Goal: Task Accomplishment & Management: Manage account settings

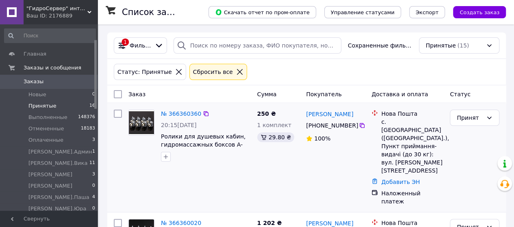
scroll to position [41, 0]
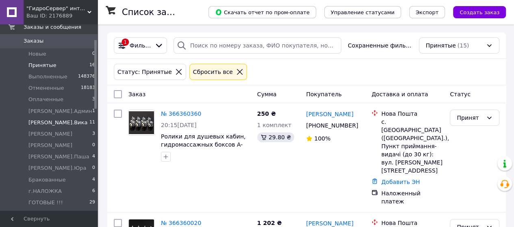
click at [40, 122] on span "[PERSON_NAME].Вика" at bounding box center [57, 122] width 59 height 7
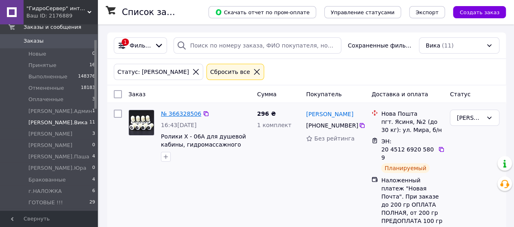
click at [178, 113] on link "№ 366328506" at bounding box center [181, 114] width 40 height 7
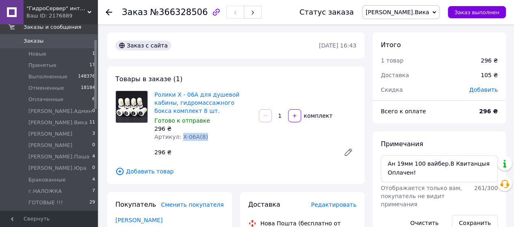
drag, startPoint x: 204, startPoint y: 137, endPoint x: 179, endPoint y: 137, distance: 24.8
click at [179, 137] on div "Артикул: X-06A(8)" at bounding box center [203, 137] width 98 height 8
copy span "X-06A(8)"
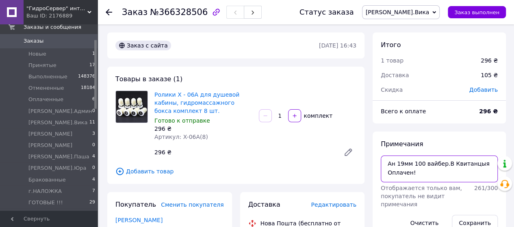
click at [422, 174] on textarea "Ан 19мм 100 вайбер.В Квитанцыя Оплачен!" at bounding box center [439, 169] width 117 height 27
type textarea "Ан 19мм 100 вайбер.В Квитанцыя Оплачен! Є ЧЕК"
click at [468, 217] on button "Сохранить" at bounding box center [475, 223] width 46 height 16
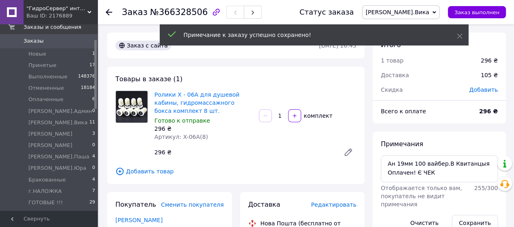
scroll to position [7, 0]
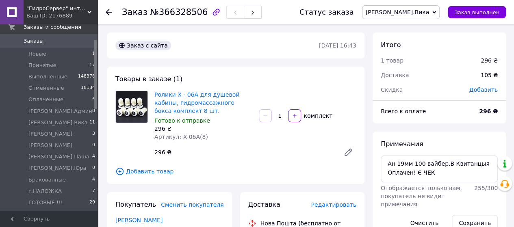
click at [252, 15] on use "button" at bounding box center [253, 13] width 2 height 4
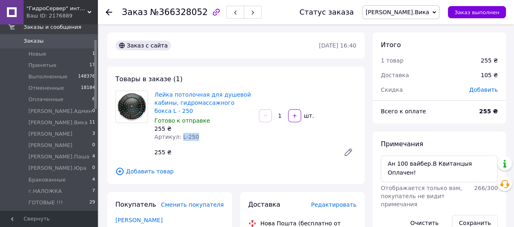
drag, startPoint x: 196, startPoint y: 137, endPoint x: 179, endPoint y: 140, distance: 17.1
click at [179, 140] on div "Артикул: L-250" at bounding box center [203, 137] width 98 height 8
copy span "L-250"
click at [392, 173] on textarea "Ан 100 вайбер.В Квитанцыя Оплачен!" at bounding box center [439, 169] width 117 height 27
click at [491, 162] on textarea "Ан 100 вайбер.В Квитанцыя Оплачен!" at bounding box center [439, 169] width 117 height 27
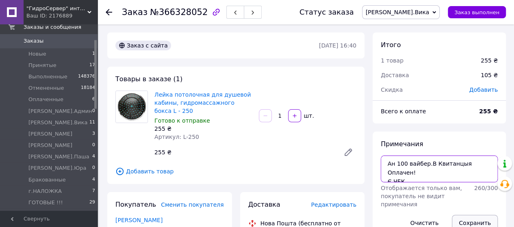
type textarea "Ан 100 вайбер.В Квитанцыя Оплачен! Є ЧЕК"
click at [477, 216] on button "Сохранить" at bounding box center [475, 223] width 46 height 16
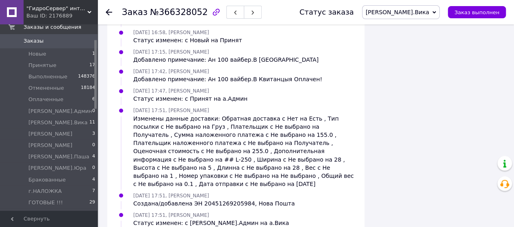
scroll to position [635, 0]
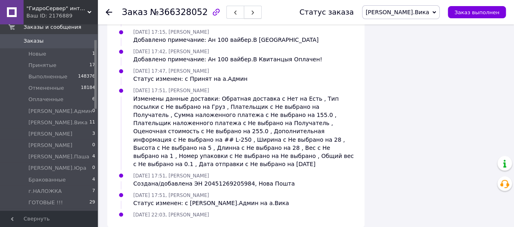
click at [244, 17] on button "button" at bounding box center [253, 12] width 18 height 13
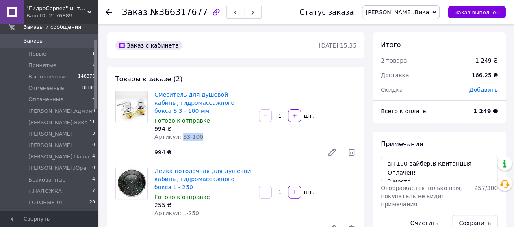
drag, startPoint x: 198, startPoint y: 136, endPoint x: 180, endPoint y: 139, distance: 18.3
click at [180, 139] on div "Артикул: S3-100" at bounding box center [203, 137] width 98 height 8
copy span "S3-100"
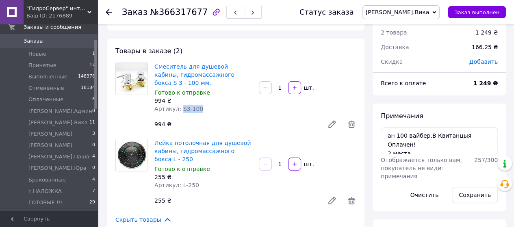
scroll to position [41, 0]
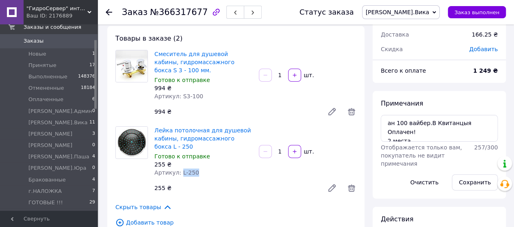
drag, startPoint x: 196, startPoint y: 172, endPoint x: 178, endPoint y: 172, distance: 17.9
click at [178, 172] on div "Артикул: L-250" at bounding box center [203, 173] width 98 height 8
copy span "L-250"
click at [428, 133] on textarea "ан 100 вайбер.В Квитанцыя Оплачен! 2 места" at bounding box center [439, 128] width 117 height 27
type textarea "ан 100 вайбер.В Квитанцыя Оплачен! 2 места Є ЧЕК"
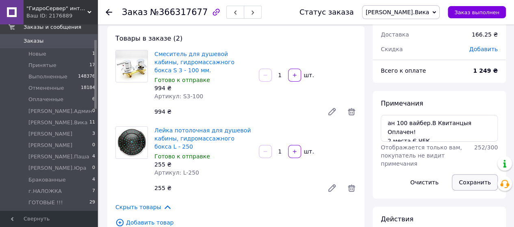
click at [465, 178] on button "Сохранить" at bounding box center [475, 182] width 46 height 16
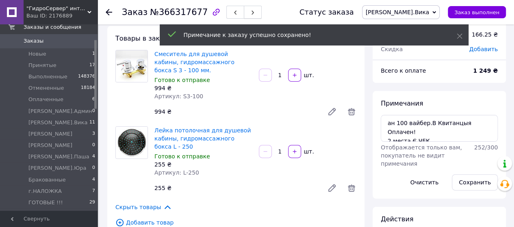
scroll to position [118, 0]
click at [244, 8] on button "button" at bounding box center [253, 12] width 18 height 13
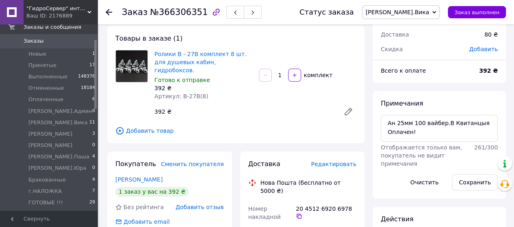
scroll to position [63, 0]
drag, startPoint x: 204, startPoint y: 88, endPoint x: 180, endPoint y: 87, distance: 24.4
click at [180, 92] on div "Артикул: B-27B(8)" at bounding box center [203, 96] width 98 height 8
copy span "B-27B(8)"
click at [424, 134] on textarea "Ан 25мм 100 вайбер.В Квитанцыя Оплачен!" at bounding box center [439, 128] width 117 height 27
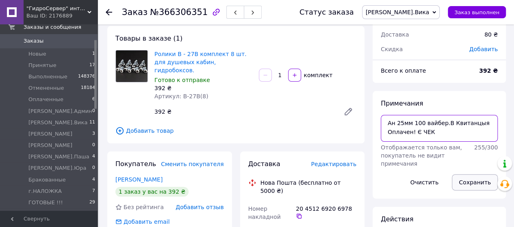
type textarea "Ан 25мм 100 вайбер.В Квитанцыя Оплачен! Є ЧЕК"
click at [465, 179] on button "Сохранить" at bounding box center [475, 182] width 46 height 16
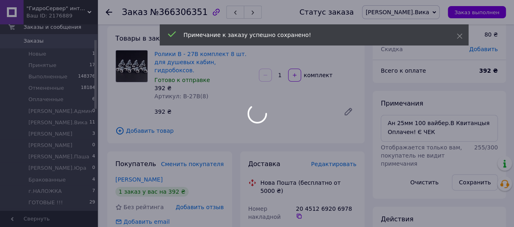
scroll to position [82, 0]
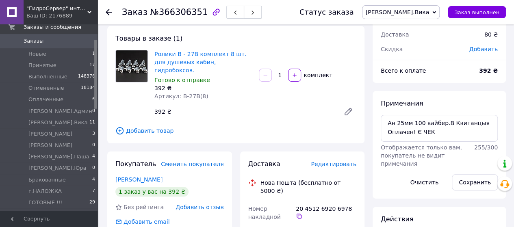
click at [250, 15] on span "button" at bounding box center [252, 12] width 5 height 6
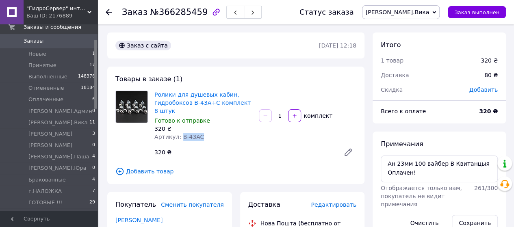
drag, startPoint x: 202, startPoint y: 135, endPoint x: 180, endPoint y: 137, distance: 22.9
click at [180, 137] on div "Артикул: B-43AC" at bounding box center [203, 137] width 98 height 8
copy span "B-43AC"
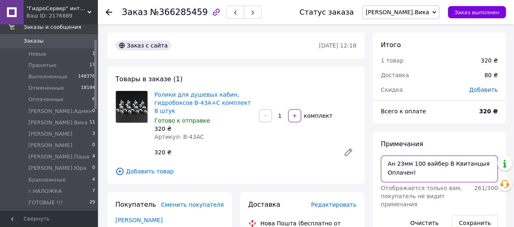
click at [423, 176] on textarea "Ан 23мм 100 вайбер В Квитанцыя Оплачен!" at bounding box center [439, 169] width 117 height 27
type textarea "Ан 23мм 100 вайбер В Квитанцыя Оплачен! Є ЧЕК"
click at [468, 218] on button "Сохранить" at bounding box center [475, 223] width 46 height 16
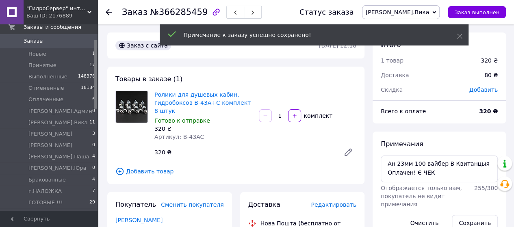
scroll to position [7, 0]
click at [250, 10] on span "button" at bounding box center [252, 12] width 5 height 6
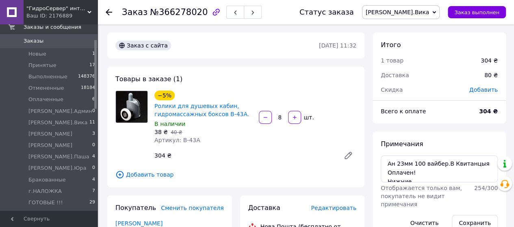
scroll to position [41, 0]
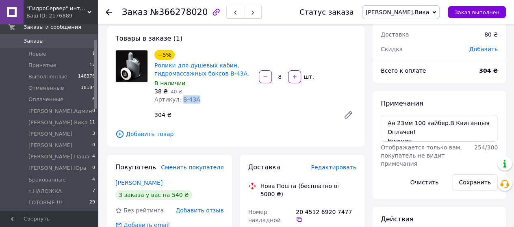
drag, startPoint x: 194, startPoint y: 101, endPoint x: 179, endPoint y: 100, distance: 14.7
click at [179, 100] on span "Артикул: B-43A" at bounding box center [177, 99] width 46 height 7
copy span "B-43A"
click at [431, 131] on textarea "Ан 23мм 100 вайбер.В Квитанцыя Оплачен! Нижние" at bounding box center [439, 128] width 117 height 27
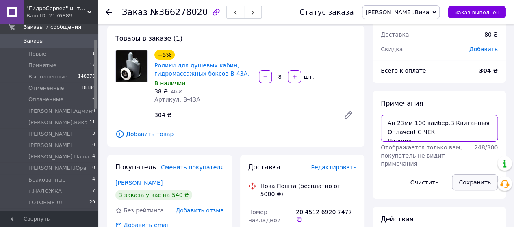
type textarea "Ан 23мм 100 вайбер.В Квитанцыя Оплачен! Є ЧЕК Нижние"
click at [465, 183] on button "Сохранить" at bounding box center [475, 182] width 46 height 16
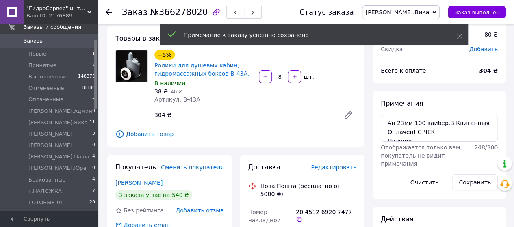
scroll to position [43, 0]
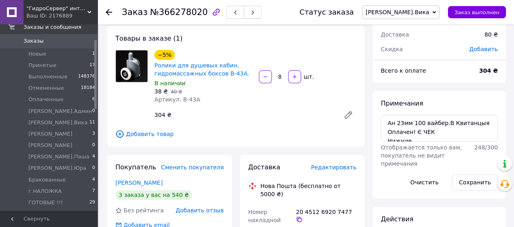
click at [252, 12] on use "button" at bounding box center [253, 13] width 2 height 4
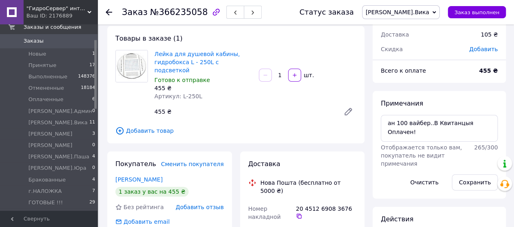
scroll to position [3, 0]
drag, startPoint x: 199, startPoint y: 91, endPoint x: 179, endPoint y: 90, distance: 19.9
click at [179, 92] on div "Артикул: L-250L" at bounding box center [203, 96] width 98 height 8
copy span "L-250L"
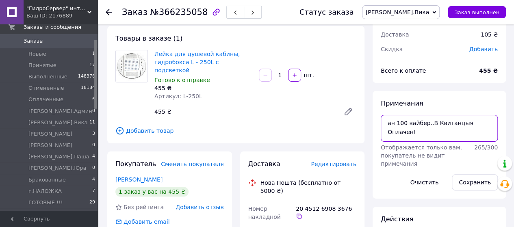
click at [491, 119] on textarea "ан 100 вайбер..В Квитанцыя Оплачен!" at bounding box center [439, 128] width 117 height 27
type textarea "ан 100 вайбер..В Квитанцыя Оплачен! Є ЧЕК"
click at [478, 181] on button "Сохранить" at bounding box center [475, 182] width 46 height 16
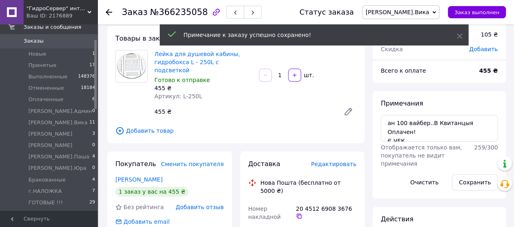
scroll to position [23, 0]
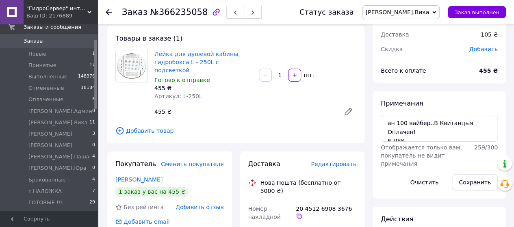
click at [244, 11] on button "button" at bounding box center [253, 12] width 18 height 13
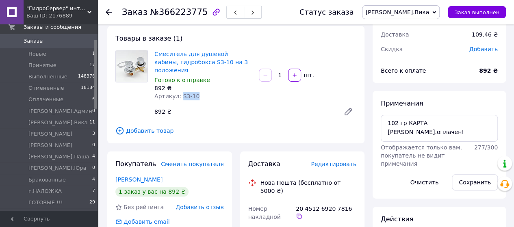
drag, startPoint x: 195, startPoint y: 89, endPoint x: 179, endPoint y: 89, distance: 16.3
click at [179, 92] on div "Артикул: S3-10" at bounding box center [203, 96] width 98 height 8
copy span "S3-10"
click at [464, 124] on textarea "102 гр КАРТА [PERSON_NAME].оплачен!" at bounding box center [439, 128] width 117 height 27
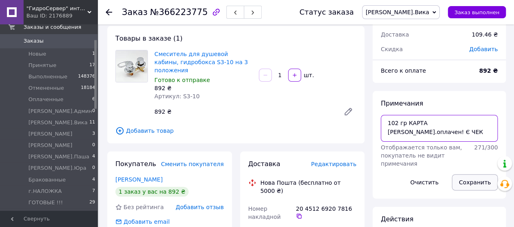
type textarea "102 гр КАРТА [PERSON_NAME].оплачен! Є ЧЕК"
click at [472, 178] on button "Сохранить" at bounding box center [475, 182] width 46 height 16
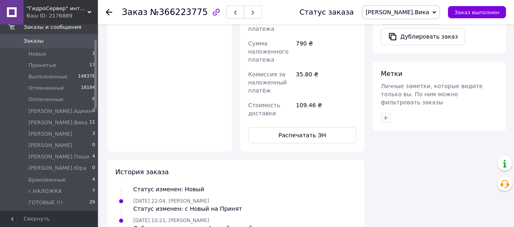
scroll to position [610, 0]
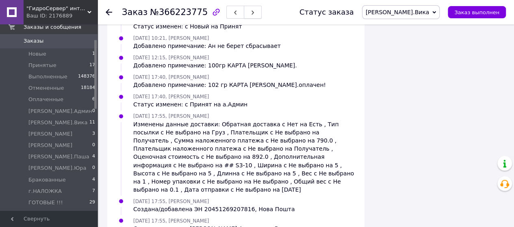
click at [250, 10] on icon "button" at bounding box center [252, 12] width 5 height 5
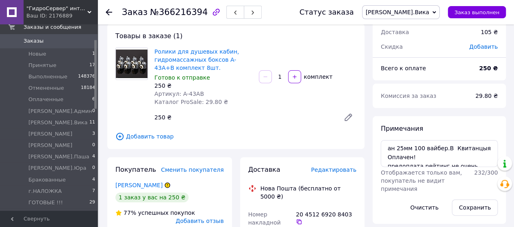
scroll to position [41, 0]
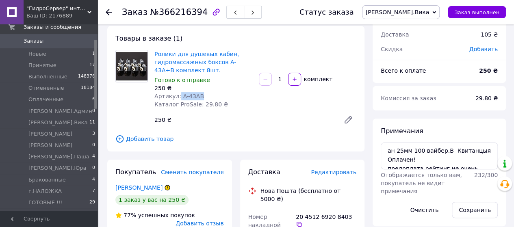
drag, startPoint x: 202, startPoint y: 94, endPoint x: 177, endPoint y: 96, distance: 24.8
click at [177, 96] on div "Артикул: A-43AB" at bounding box center [203, 96] width 98 height 8
copy span "A-43AB"
click at [421, 157] on textarea "ан 25мм 100 вайбер.В Квитанцыя Оплачен! предоплата рейтинг не очень" at bounding box center [439, 156] width 117 height 27
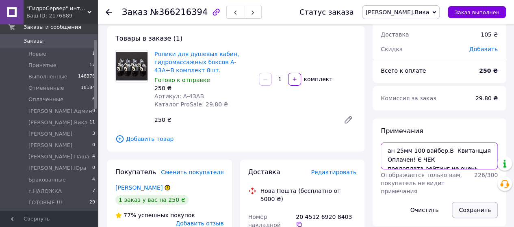
type textarea "ан 25мм 100 вайбер.В Квитанцыя Оплачен! Є ЧЕК предоплата рейтинг не очень"
click at [468, 208] on button "Сохранить" at bounding box center [475, 210] width 46 height 16
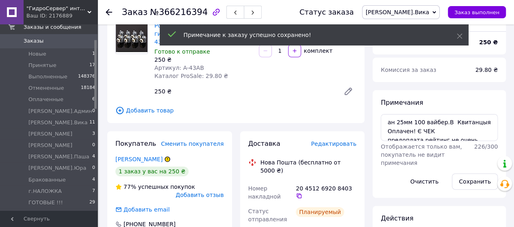
scroll to position [0, 0]
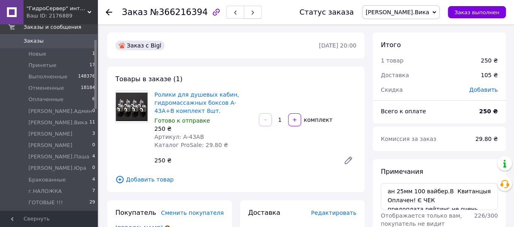
click at [252, 12] on use "button" at bounding box center [253, 13] width 2 height 4
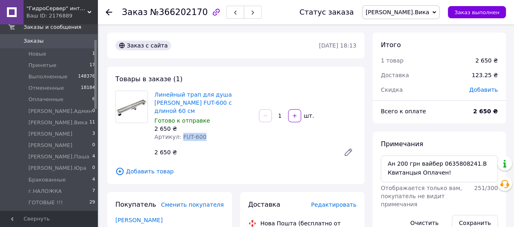
drag, startPoint x: 202, startPoint y: 130, endPoint x: 179, endPoint y: 130, distance: 23.2
click at [179, 133] on div "Артикул: FUT-600" at bounding box center [203, 137] width 98 height 8
click at [450, 177] on textarea "Ан 200 грн вайбер 0635808241.В Квитанцыя Оплачен!" at bounding box center [439, 169] width 117 height 27
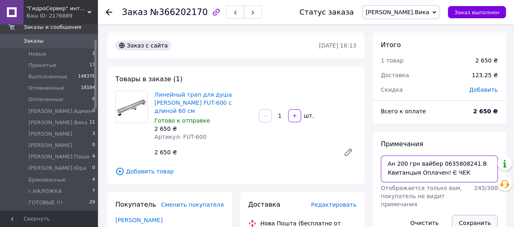
type textarea "Ан 200 грн вайбер 0635808241.В Квитанцыя Оплачен! Є ЧЕК"
click at [464, 221] on button "Сохранить" at bounding box center [475, 223] width 46 height 16
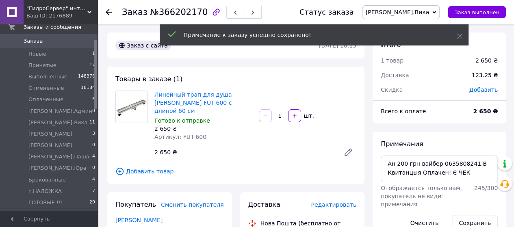
scroll to position [15, 0]
click at [245, 9] on button "button" at bounding box center [253, 12] width 18 height 13
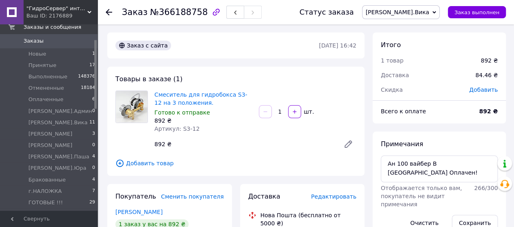
scroll to position [63, 0]
drag, startPoint x: 195, startPoint y: 130, endPoint x: 179, endPoint y: 130, distance: 15.5
click at [179, 130] on div "Артикул: S3-12" at bounding box center [203, 129] width 98 height 8
click at [492, 163] on textarea "Ан 100 вайбер В [GEOGRAPHIC_DATA] Оплачен!" at bounding box center [439, 169] width 117 height 27
type textarea "Ан 100 вайбер В [GEOGRAPHIC_DATA] Оплачен! Є ЧЕК"
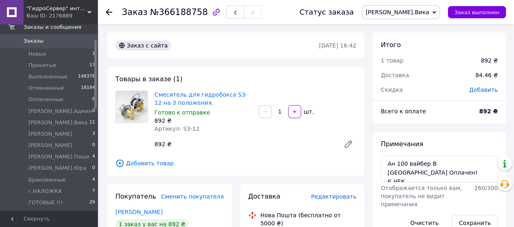
drag, startPoint x: 471, startPoint y: 218, endPoint x: 486, endPoint y: 210, distance: 17.5
click at [470, 218] on button "Сохранить" at bounding box center [475, 223] width 46 height 16
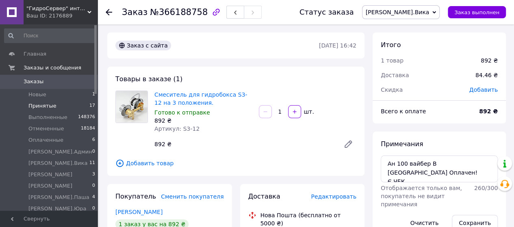
click at [52, 105] on span "Принятые" at bounding box center [42, 105] width 28 height 7
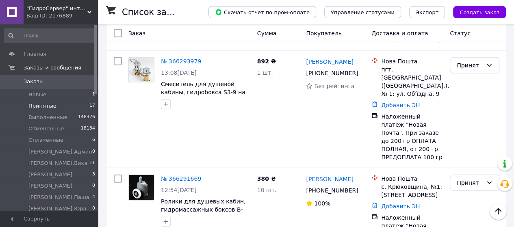
scroll to position [935, 0]
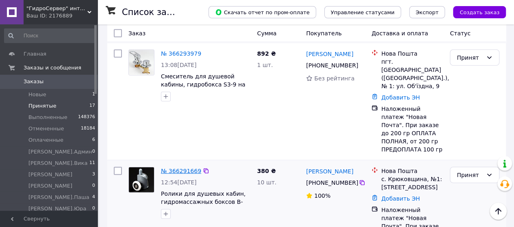
click at [176, 168] on link "№ 366291669" at bounding box center [181, 171] width 40 height 7
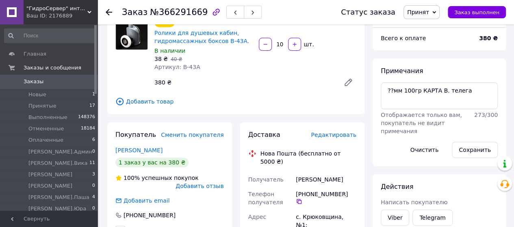
scroll to position [6, 0]
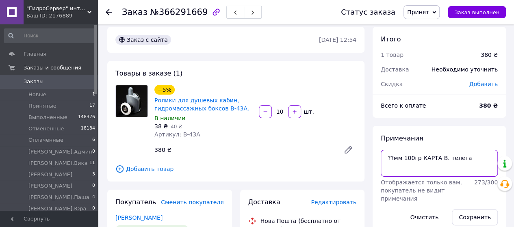
click at [472, 158] on textarea "??мм 100гр КАРТА В. телега" at bounding box center [439, 163] width 117 height 27
type textarea "??мм 100гр КАРТА В. телега Сплачено. Є ЧЕК"
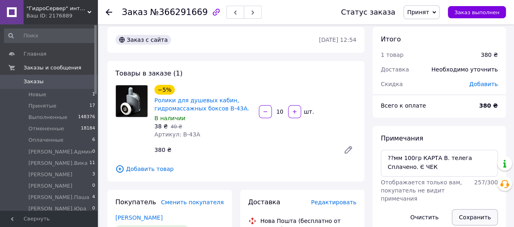
click at [472, 212] on button "Сохранить" at bounding box center [475, 217] width 46 height 16
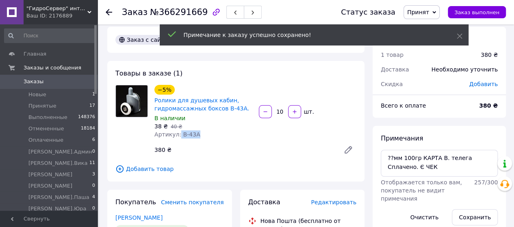
drag, startPoint x: 197, startPoint y: 135, endPoint x: 177, endPoint y: 135, distance: 19.5
click at [177, 135] on div "Артикул: B-43A" at bounding box center [203, 134] width 98 height 8
click at [468, 216] on button "Сохранить" at bounding box center [475, 217] width 46 height 16
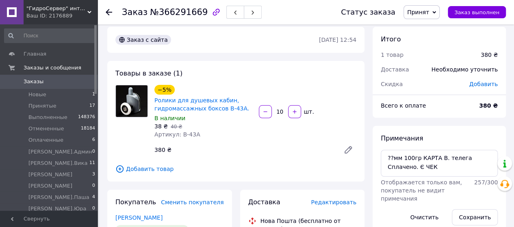
click at [436, 13] on icon at bounding box center [435, 12] width 4 height 2
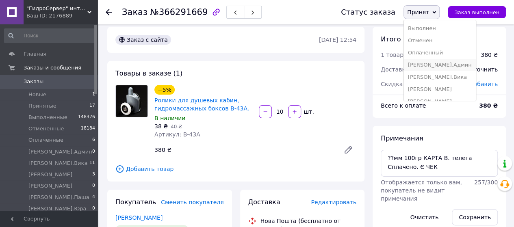
click at [440, 64] on li "[PERSON_NAME].Админ" at bounding box center [440, 65] width 72 height 12
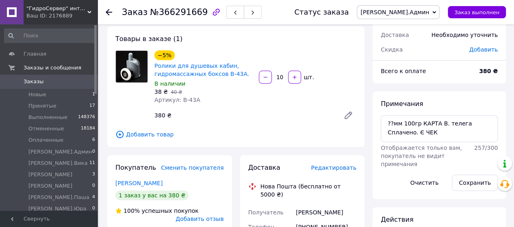
scroll to position [0, 0]
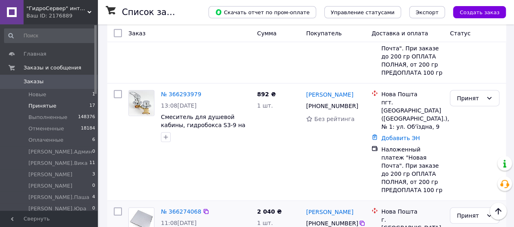
scroll to position [935, 0]
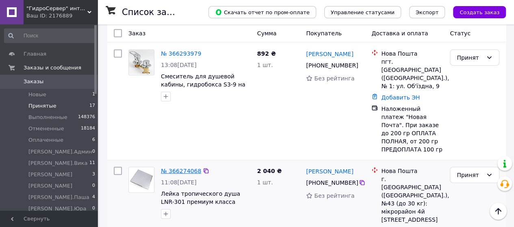
click at [175, 168] on link "№ 366274068" at bounding box center [181, 171] width 40 height 7
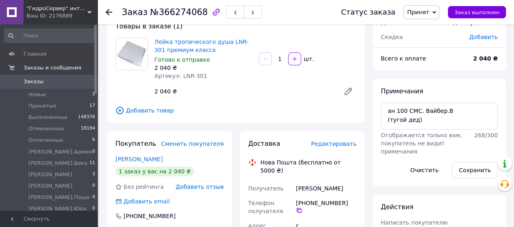
scroll to position [50, 0]
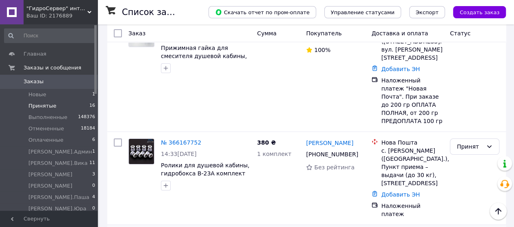
scroll to position [1382, 0]
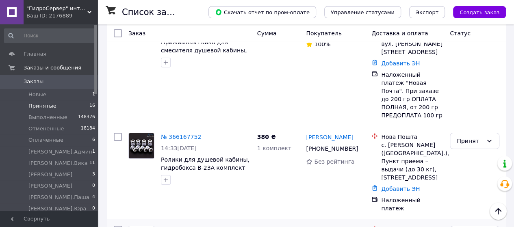
click at [191, 227] on link "№ 365892668" at bounding box center [181, 230] width 40 height 7
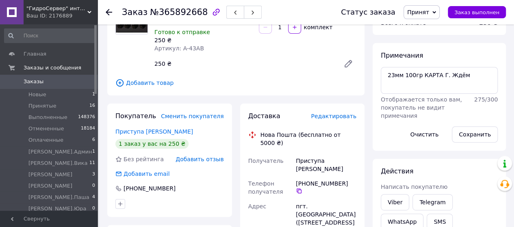
scroll to position [45, 0]
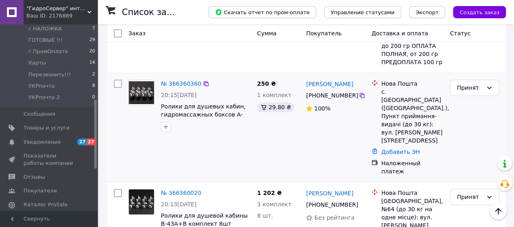
scroll to position [244, 0]
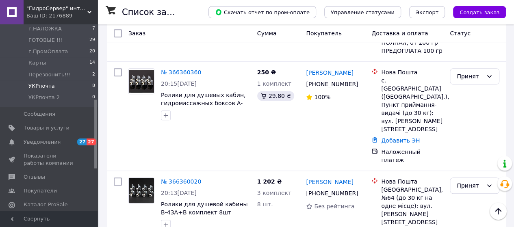
click at [38, 83] on span "УКРпочта" at bounding box center [41, 86] width 26 height 7
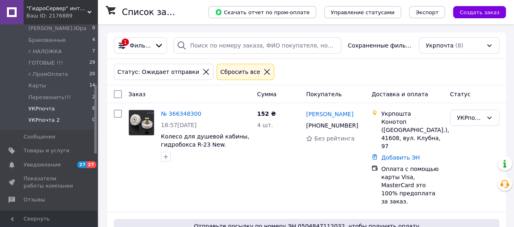
scroll to position [163, 0]
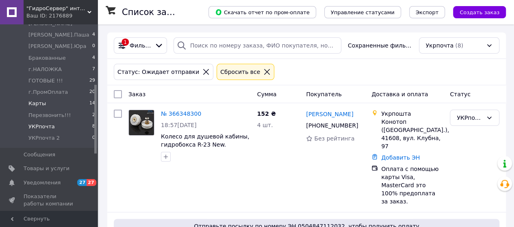
click at [40, 104] on span "Карты" at bounding box center [36, 103] width 17 height 7
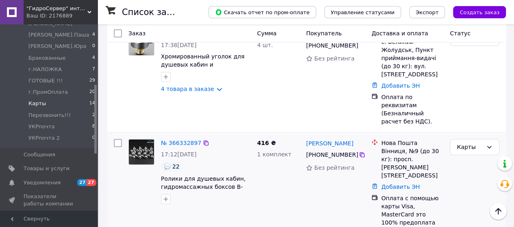
scroll to position [488, 0]
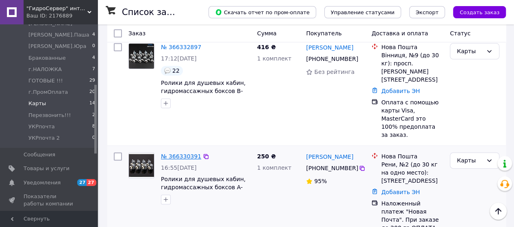
click at [177, 153] on link "№ 366330391" at bounding box center [181, 156] width 40 height 7
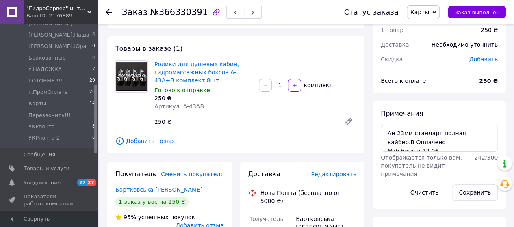
scroll to position [41, 0]
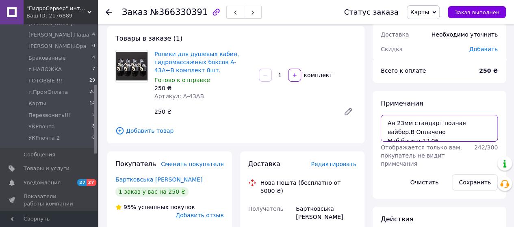
click at [428, 130] on textarea "Ан 23мм стандарт полная вайбер.В Оплачено Мтб банк в 17.06" at bounding box center [439, 128] width 117 height 27
click at [448, 139] on textarea "Ан 23мм стандарт полная вайбер.В Оплачено Мтб банк в 17.06" at bounding box center [439, 128] width 117 height 27
type textarea "Ан 23мм стандарт полная вайбер.В Оплачено Мтб банк в 17.06 Є ЧЕК"
click at [467, 180] on button "Сохранить" at bounding box center [475, 182] width 46 height 16
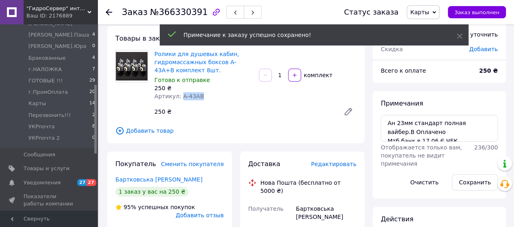
drag, startPoint x: 202, startPoint y: 98, endPoint x: 179, endPoint y: 98, distance: 22.8
click at [179, 98] on div "Артикул: A-43AB" at bounding box center [203, 96] width 98 height 8
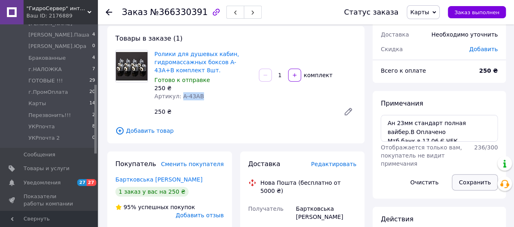
click at [469, 179] on button "Сохранить" at bounding box center [475, 182] width 46 height 16
click at [436, 13] on icon at bounding box center [435, 13] width 4 height 4
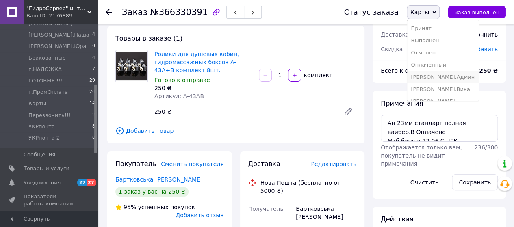
click at [430, 75] on li "[PERSON_NAME].Админ" at bounding box center [443, 77] width 72 height 12
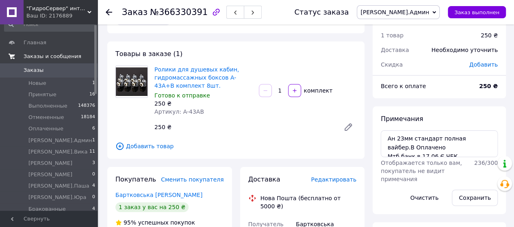
scroll to position [0, 0]
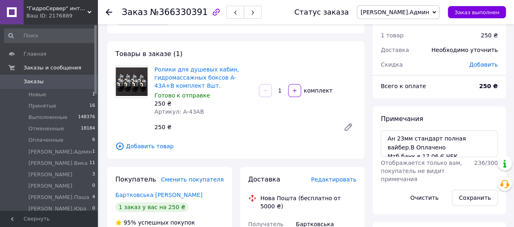
click at [35, 80] on span "Заказы" at bounding box center [34, 81] width 20 height 7
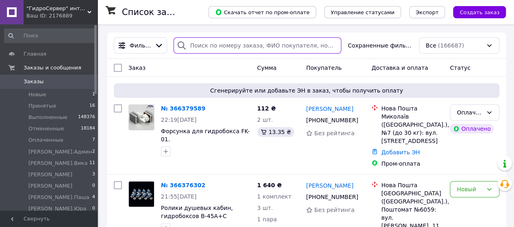
click at [244, 44] on input "search" at bounding box center [258, 45] width 168 height 16
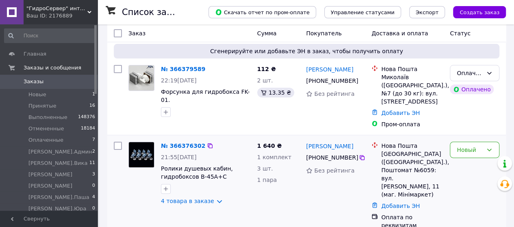
scroll to position [122, 0]
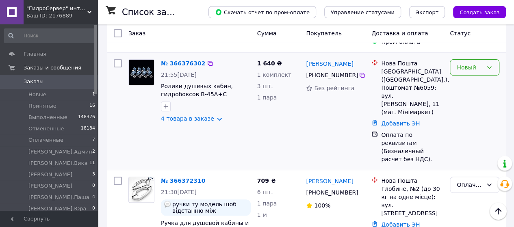
click at [477, 65] on div "Новый" at bounding box center [470, 67] width 26 height 9
click at [470, 83] on li "Принят" at bounding box center [474, 85] width 49 height 15
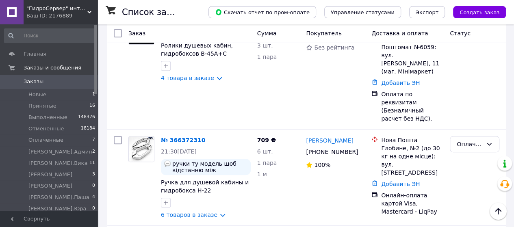
scroll to position [0, 0]
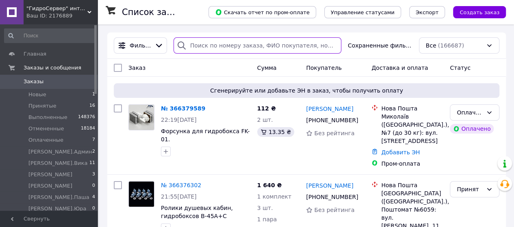
click at [243, 51] on input "search" at bounding box center [258, 45] width 168 height 16
paste input "[PHONE_NUMBER]"
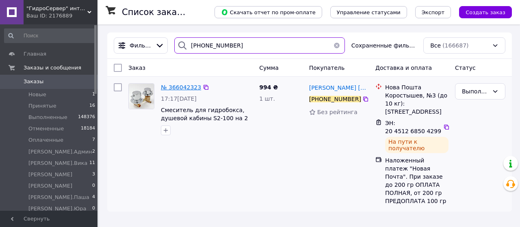
type input "[PHONE_NUMBER]"
click at [194, 91] on span "№ 366042323" at bounding box center [181, 87] width 40 height 7
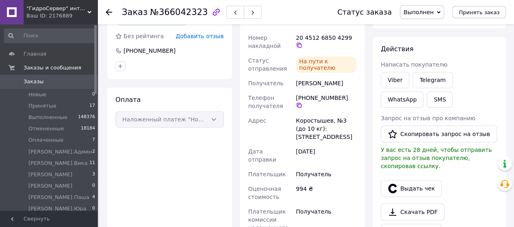
scroll to position [163, 0]
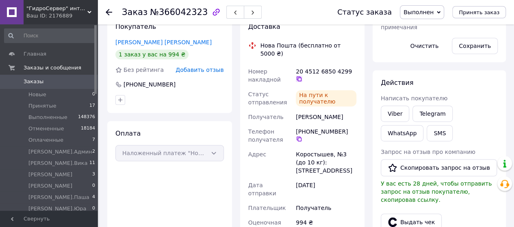
click at [302, 76] on icon at bounding box center [299, 79] width 7 height 7
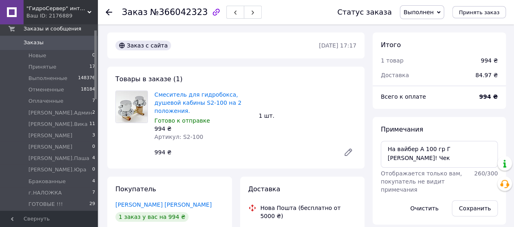
scroll to position [0, 0]
